Goal: Navigation & Orientation: Find specific page/section

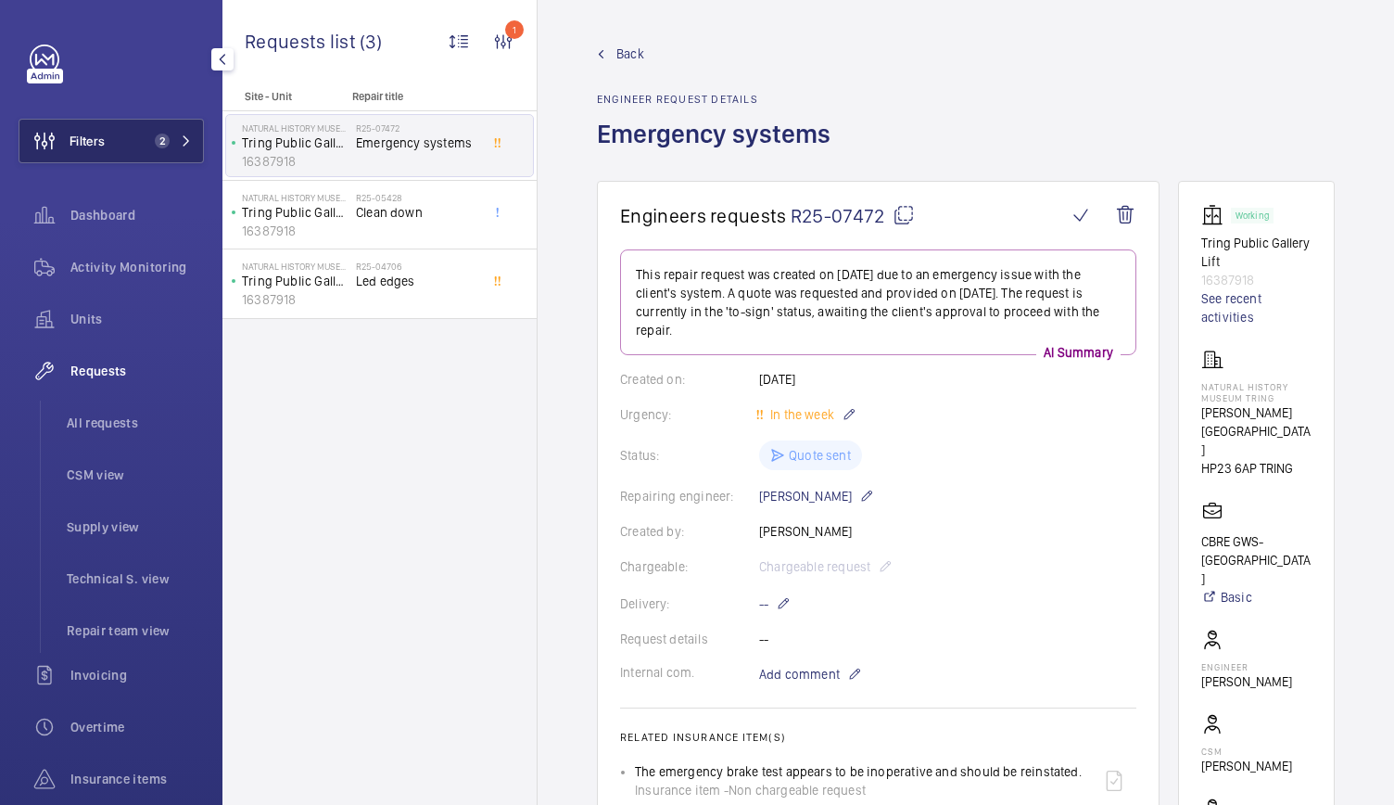
click at [117, 153] on button "Filters 2" at bounding box center [111, 141] width 185 height 44
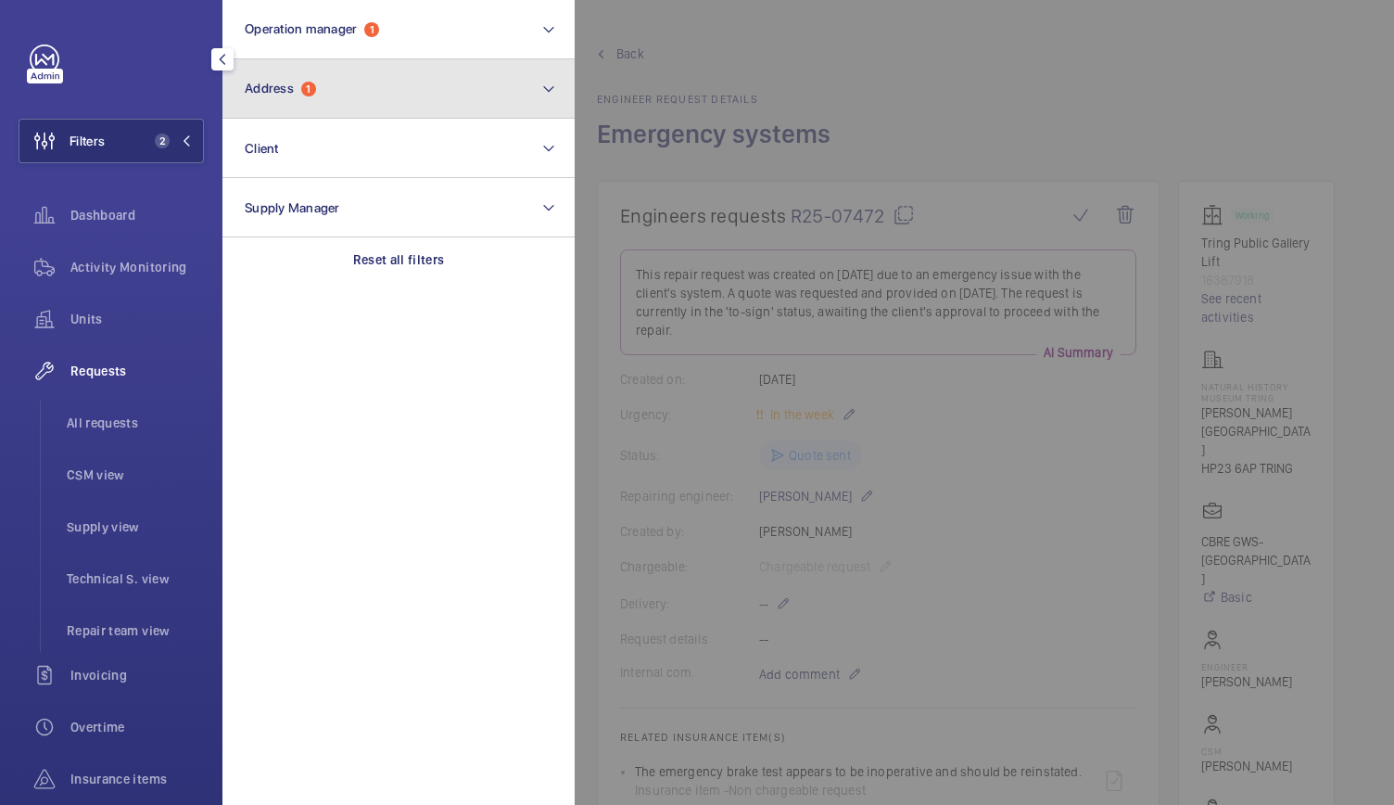
click at [255, 105] on button "Address 1" at bounding box center [398, 88] width 352 height 59
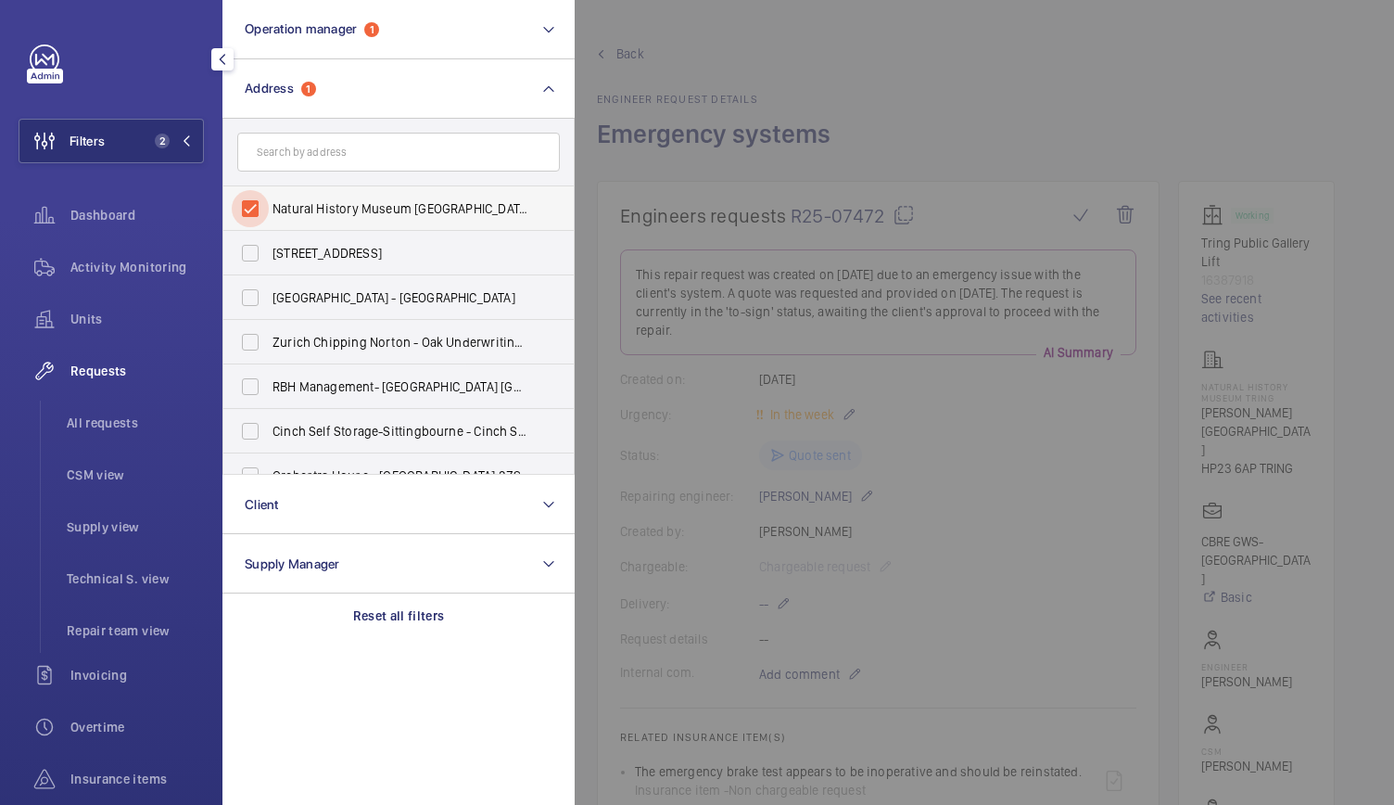
click at [246, 211] on input "Natural History Museum [GEOGRAPHIC_DATA][PERSON_NAME]" at bounding box center [250, 208] width 37 height 37
checkbox input "false"
click at [277, 160] on input "text" at bounding box center [398, 152] width 323 height 39
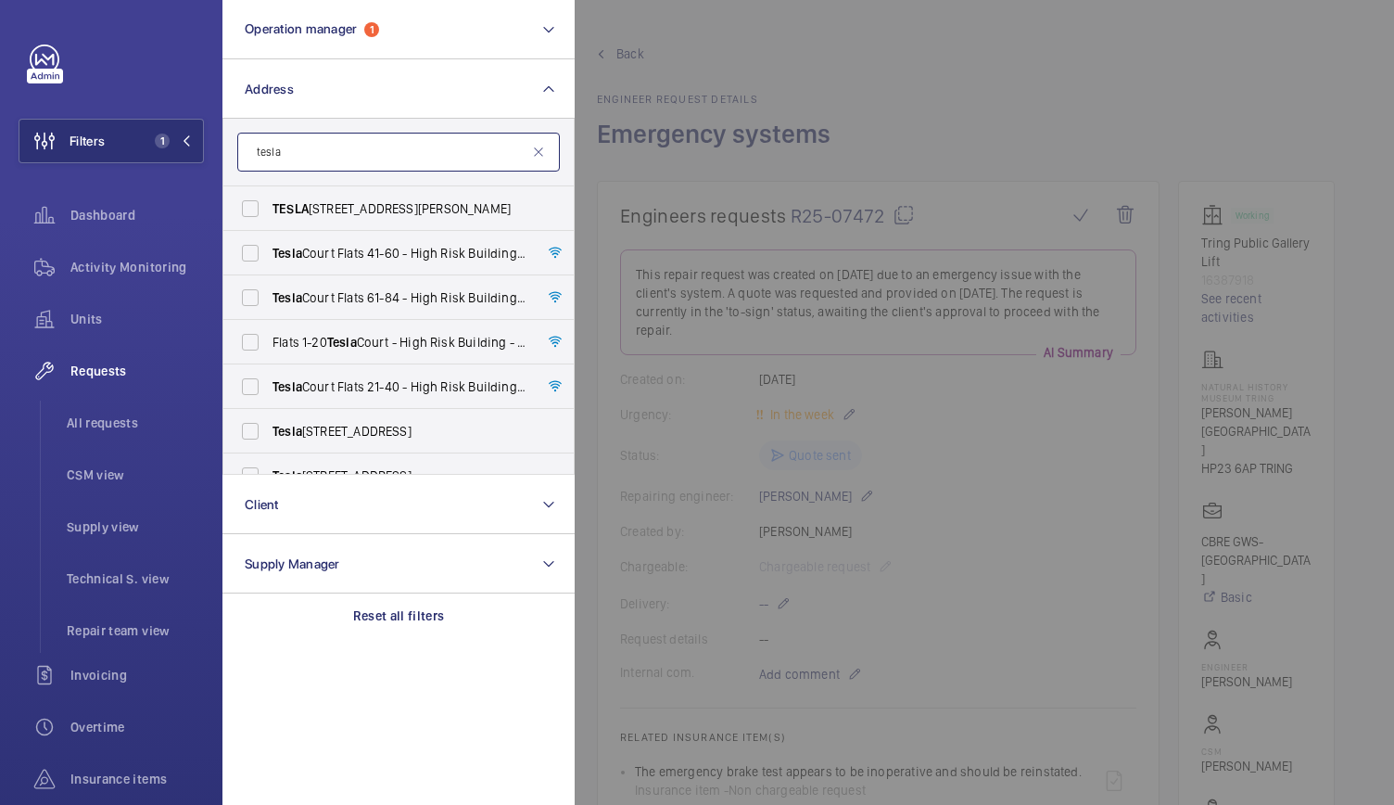
type input "tesla"
click at [13, 477] on div "Filters 1 Operation manager 1 Address tesla [STREET_ADDRESS][PERSON_NAME] Tesla…" at bounding box center [111, 402] width 222 height 805
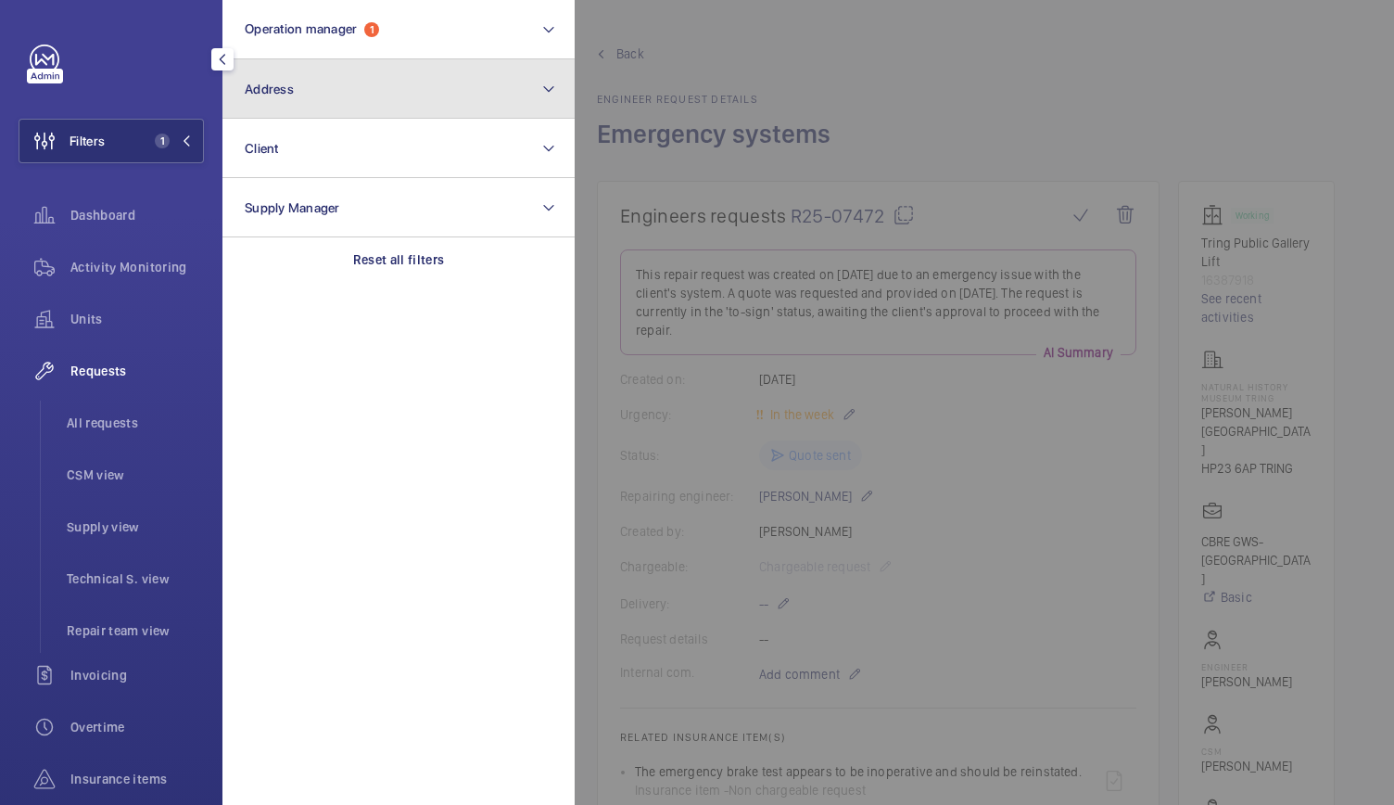
click at [334, 86] on button "Address" at bounding box center [398, 88] width 352 height 59
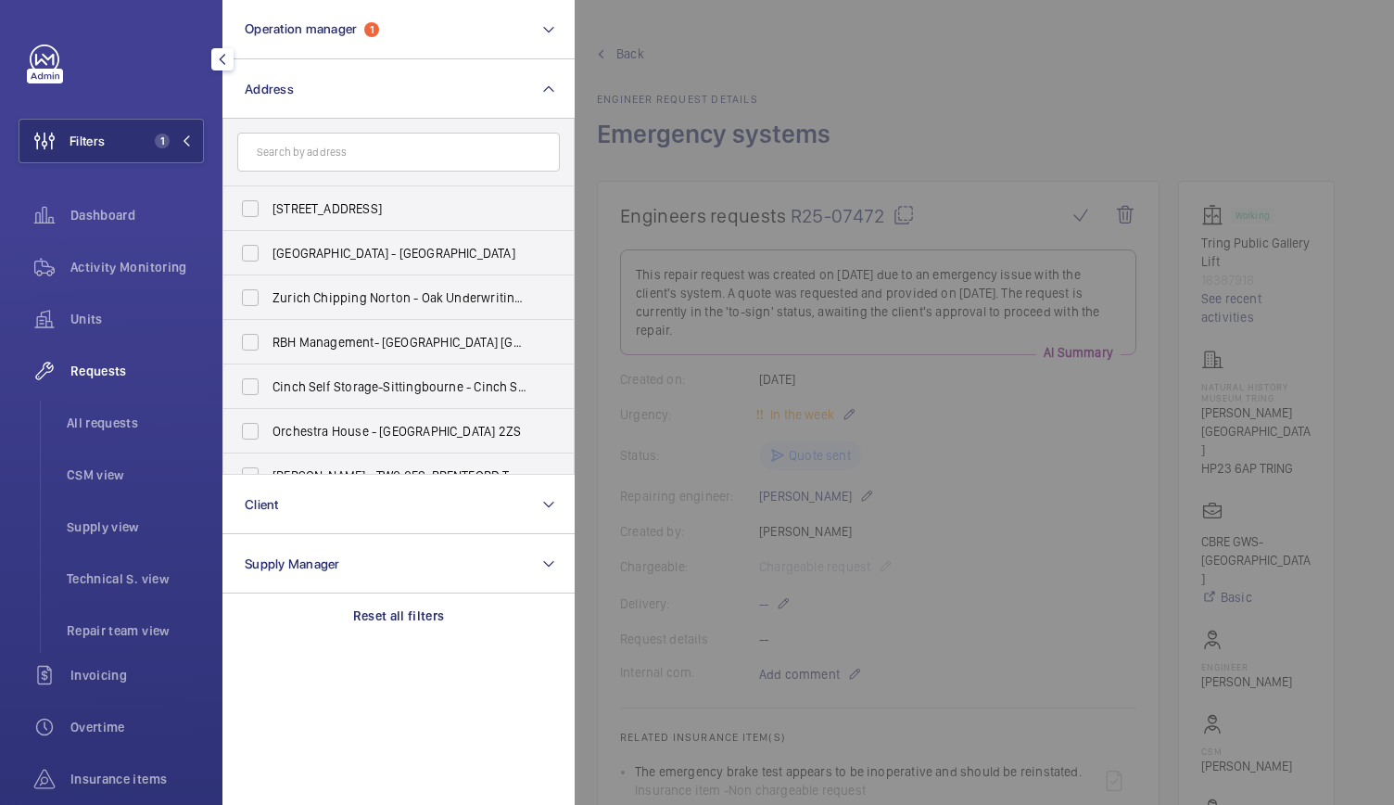
click at [316, 151] on input "text" at bounding box center [398, 152] width 323 height 39
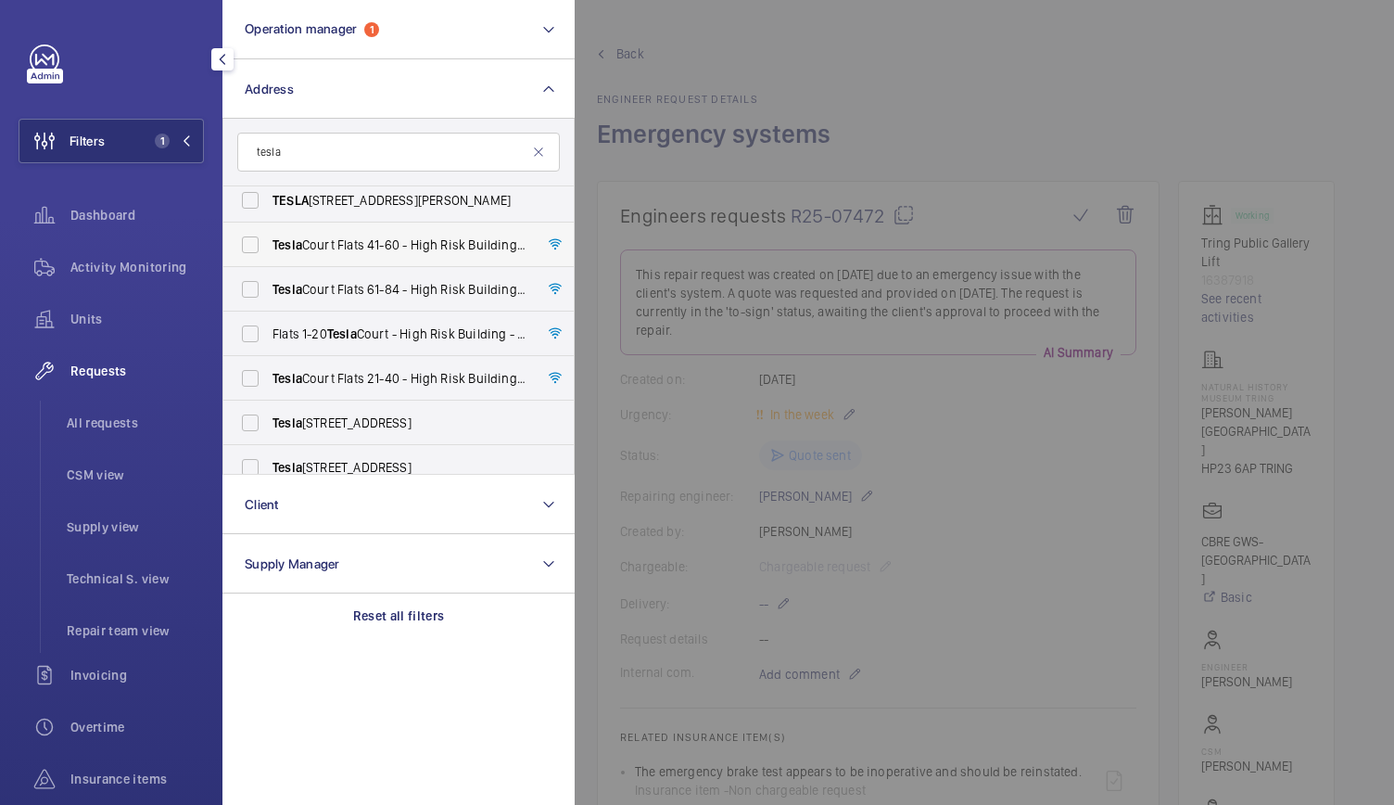
type input "tesla"
click at [344, 243] on span "Tesla Court Flats [STREET_ADDRESS]" at bounding box center [400, 244] width 255 height 19
click at [269, 243] on input "Tesla Court Flats [STREET_ADDRESS]" at bounding box center [250, 244] width 37 height 37
checkbox input "true"
click at [183, 278] on div "Activity Monitoring" at bounding box center [111, 267] width 185 height 44
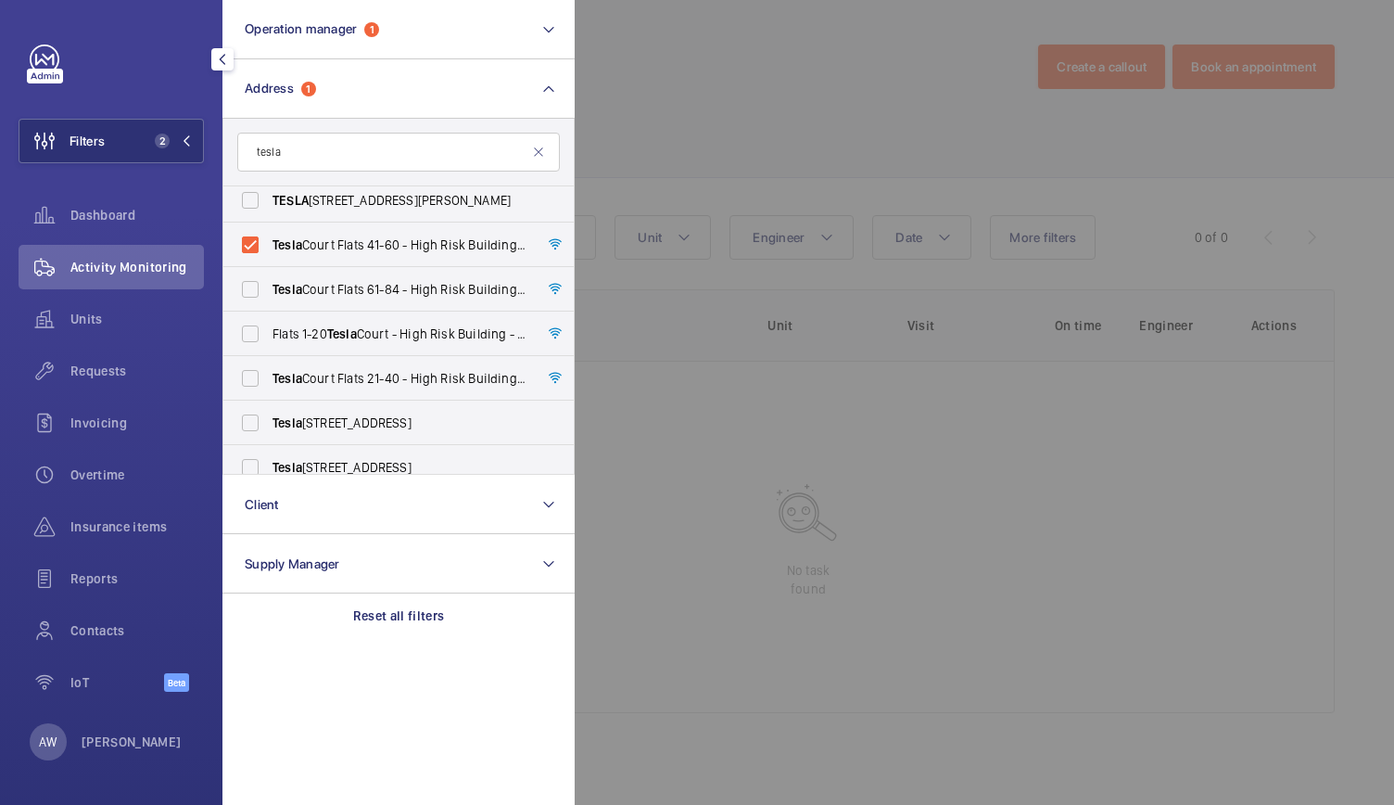
click at [812, 93] on div at bounding box center [1272, 402] width 1394 height 805
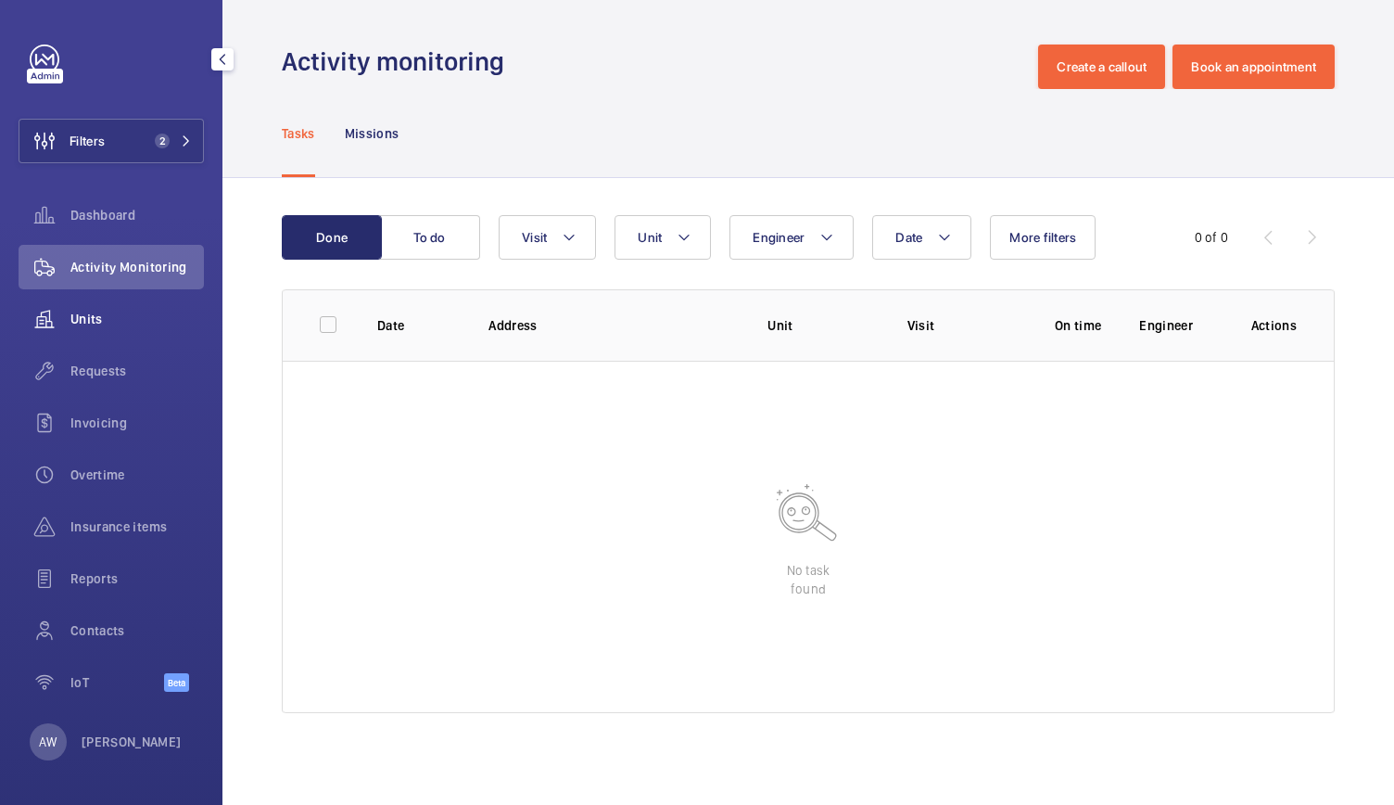
click at [119, 317] on span "Units" at bounding box center [136, 319] width 133 height 19
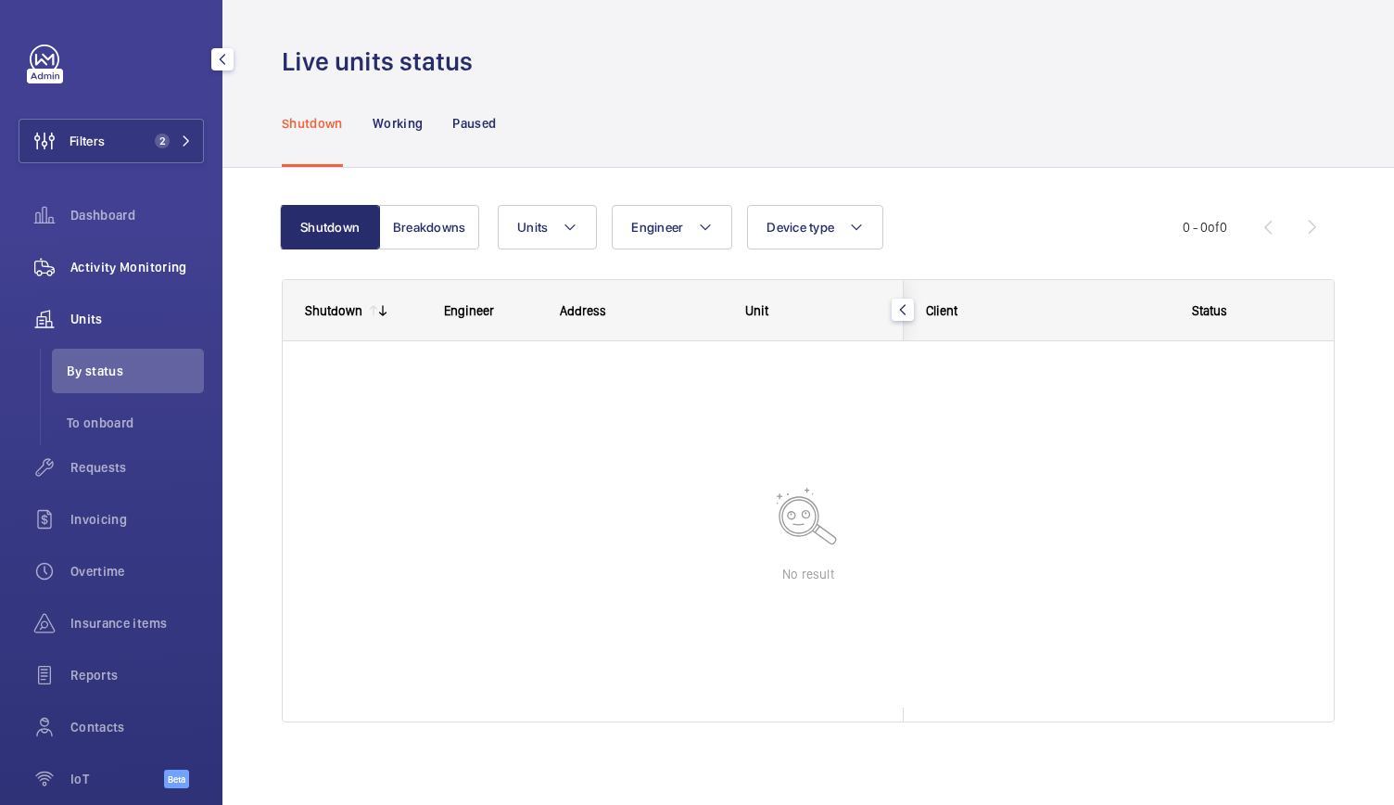
click at [133, 264] on span "Activity Monitoring" at bounding box center [136, 267] width 133 height 19
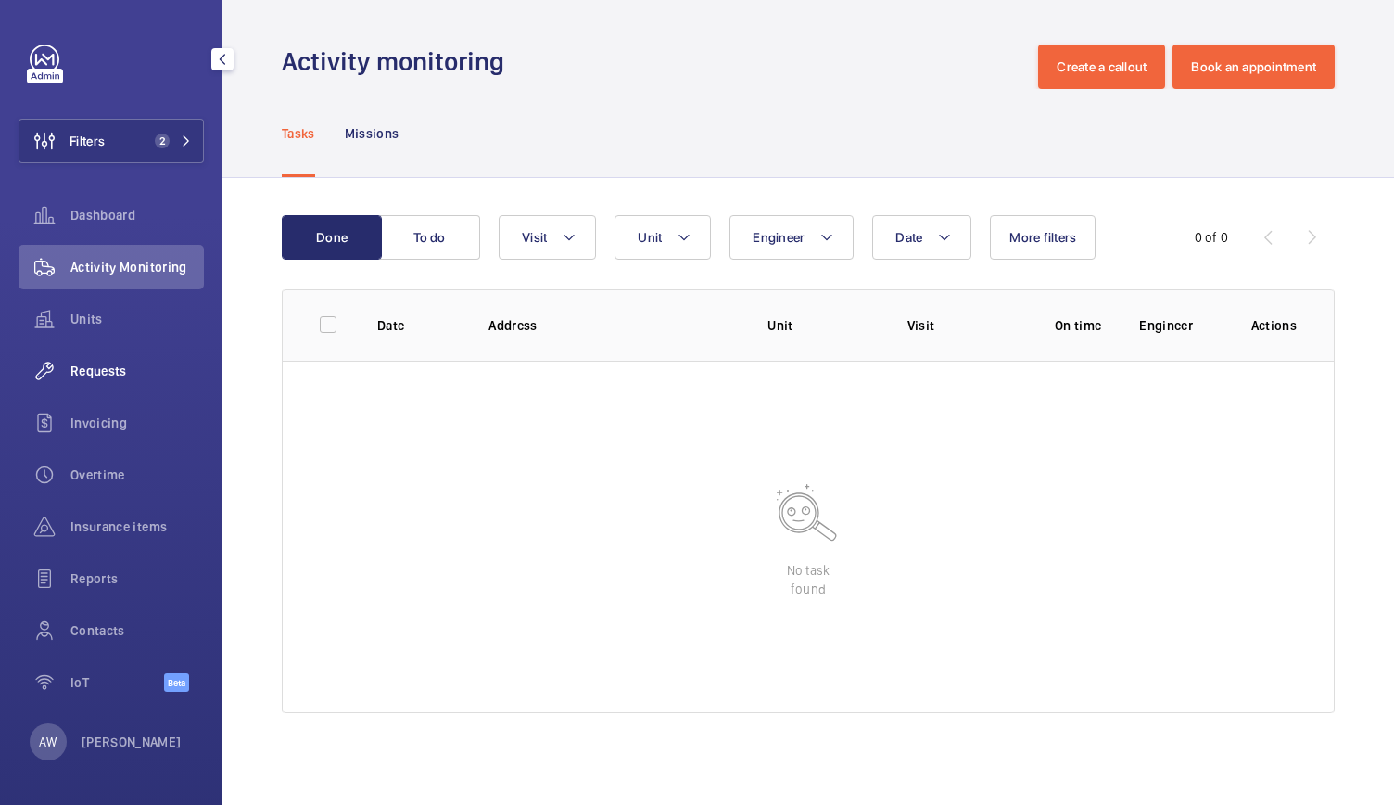
click at [108, 362] on span "Requests" at bounding box center [136, 371] width 133 height 19
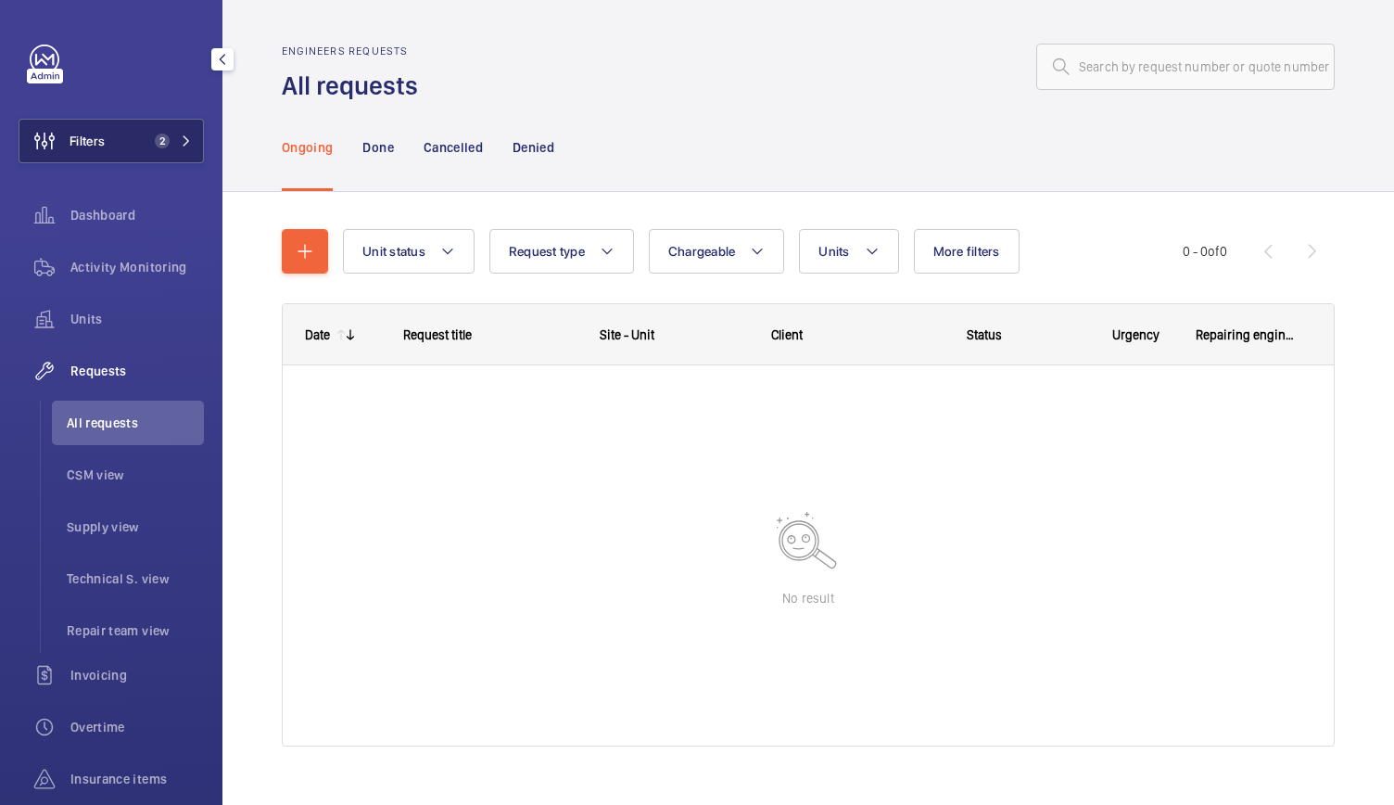
click at [165, 133] on button "Filters 2" at bounding box center [111, 141] width 185 height 44
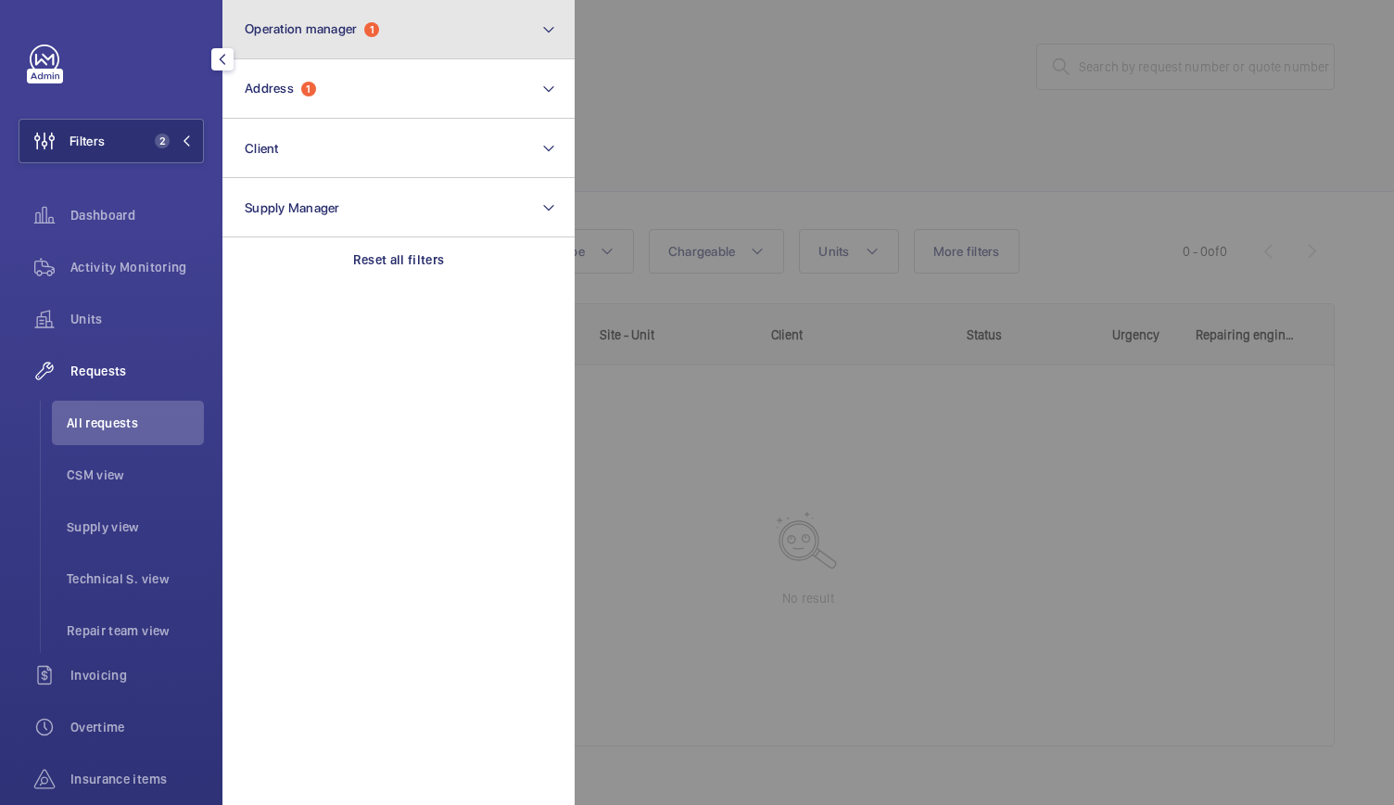
click at [311, 34] on span "Operation manager" at bounding box center [301, 28] width 112 height 15
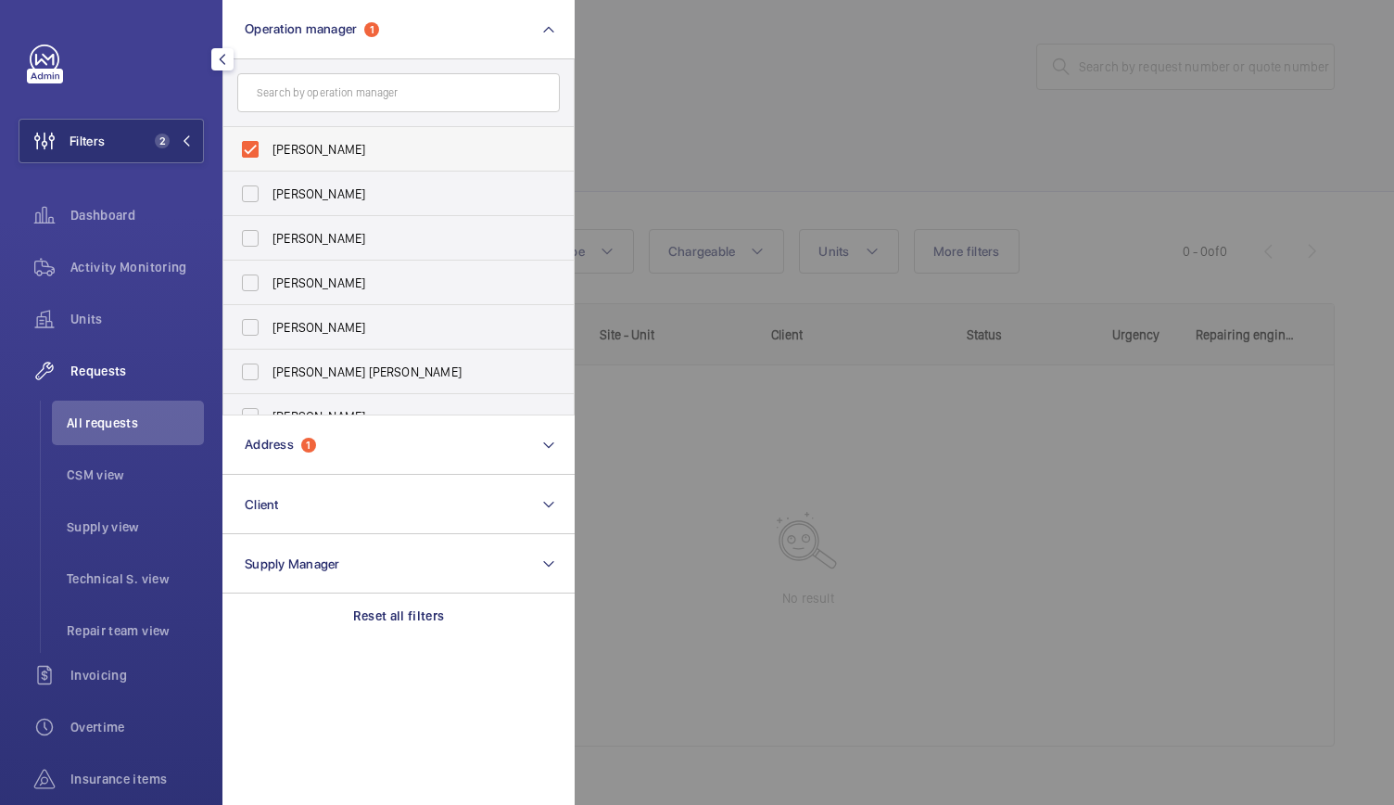
click at [269, 148] on label "[PERSON_NAME]" at bounding box center [384, 149] width 323 height 44
click at [269, 148] on input "[PERSON_NAME]" at bounding box center [250, 149] width 37 height 37
checkbox input "false"
click at [793, 66] on div at bounding box center [1272, 402] width 1394 height 805
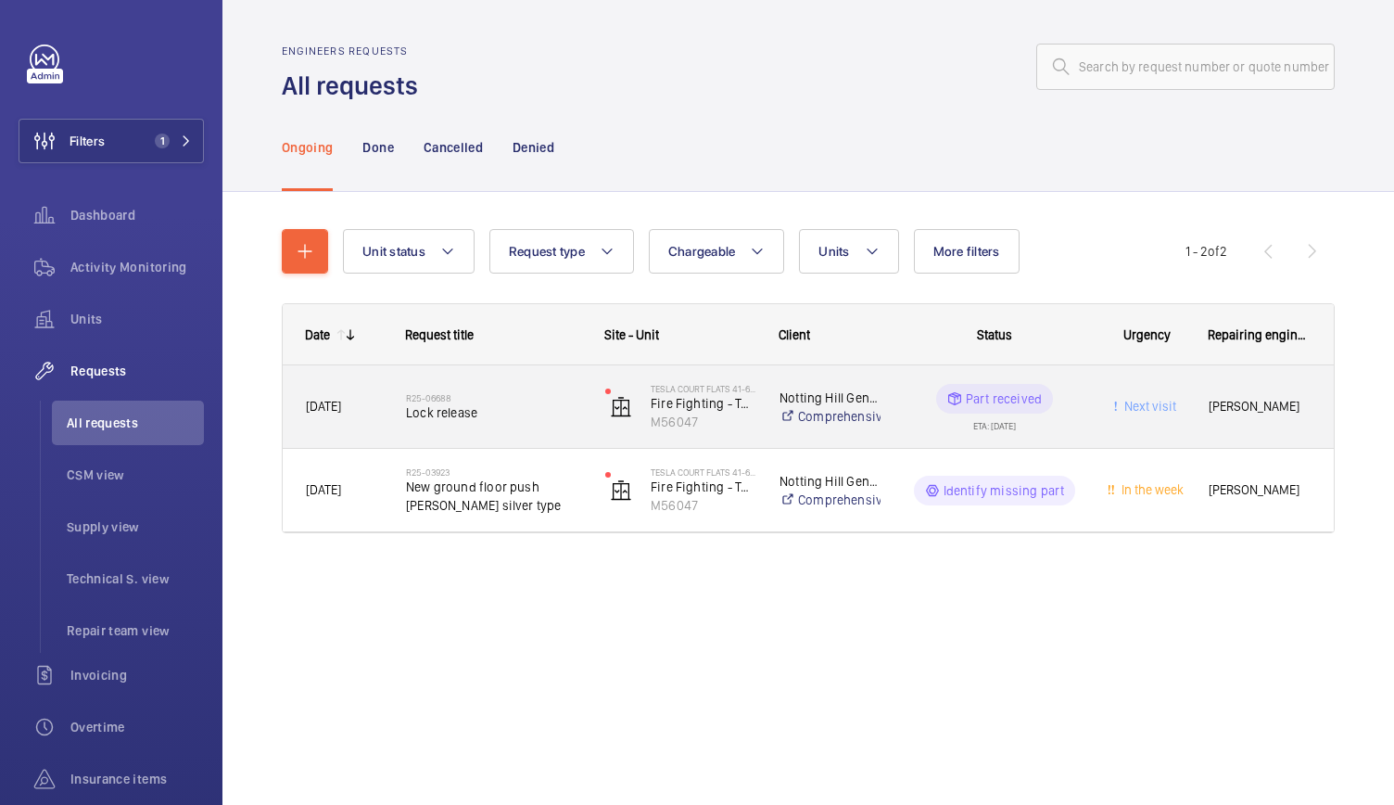
click at [594, 433] on div "Tesla Court Flats 41-60 - High Risk Building Fire Fighting - Tesla court 41-60 …" at bounding box center [669, 407] width 172 height 76
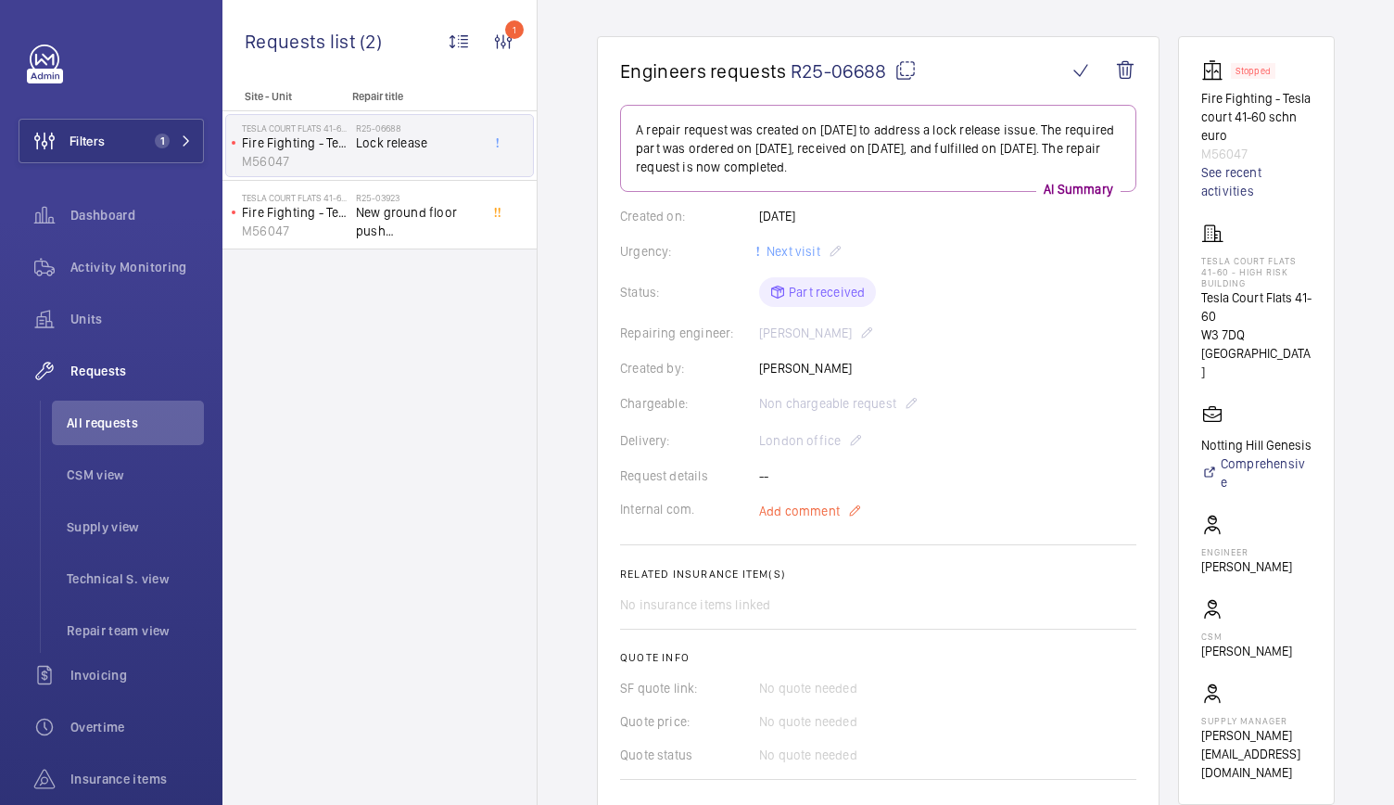
scroll to position [146, 0]
